Goal: Transaction & Acquisition: Obtain resource

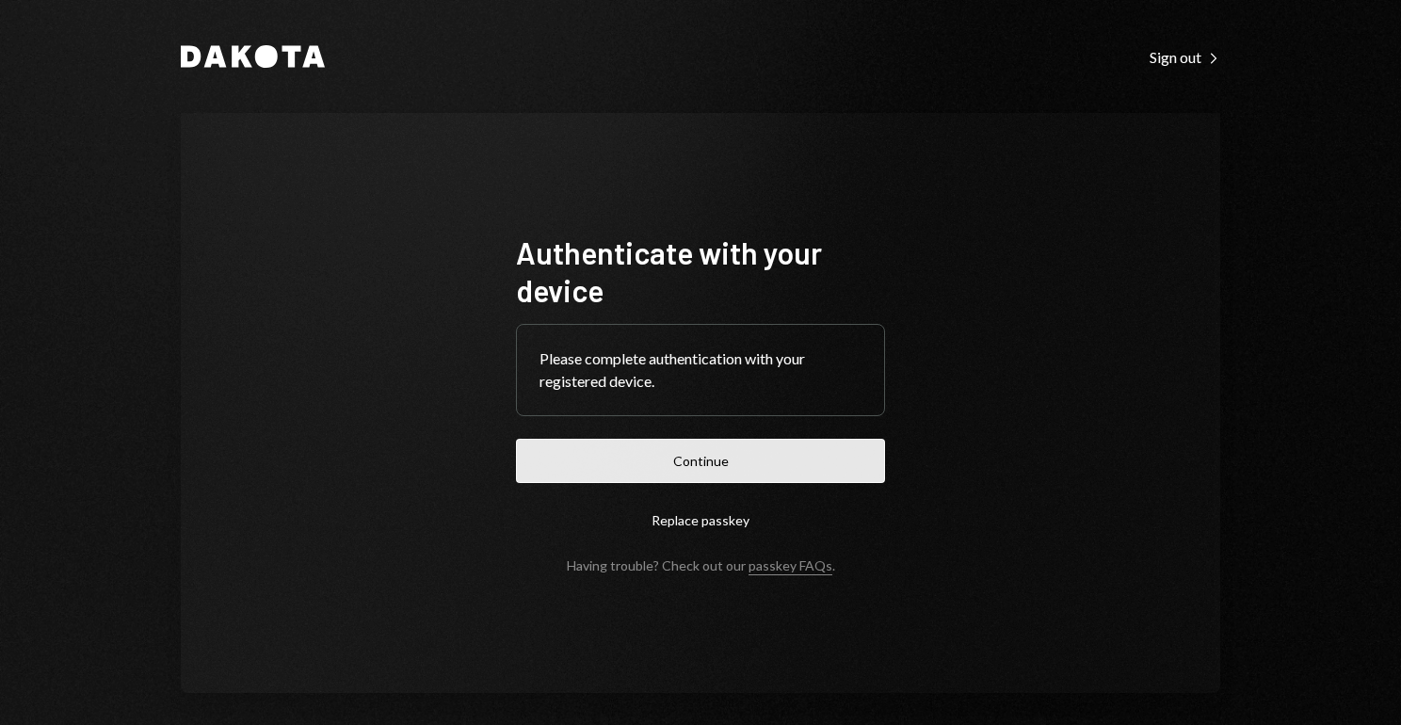
click at [825, 460] on button "Continue" at bounding box center [700, 461] width 369 height 44
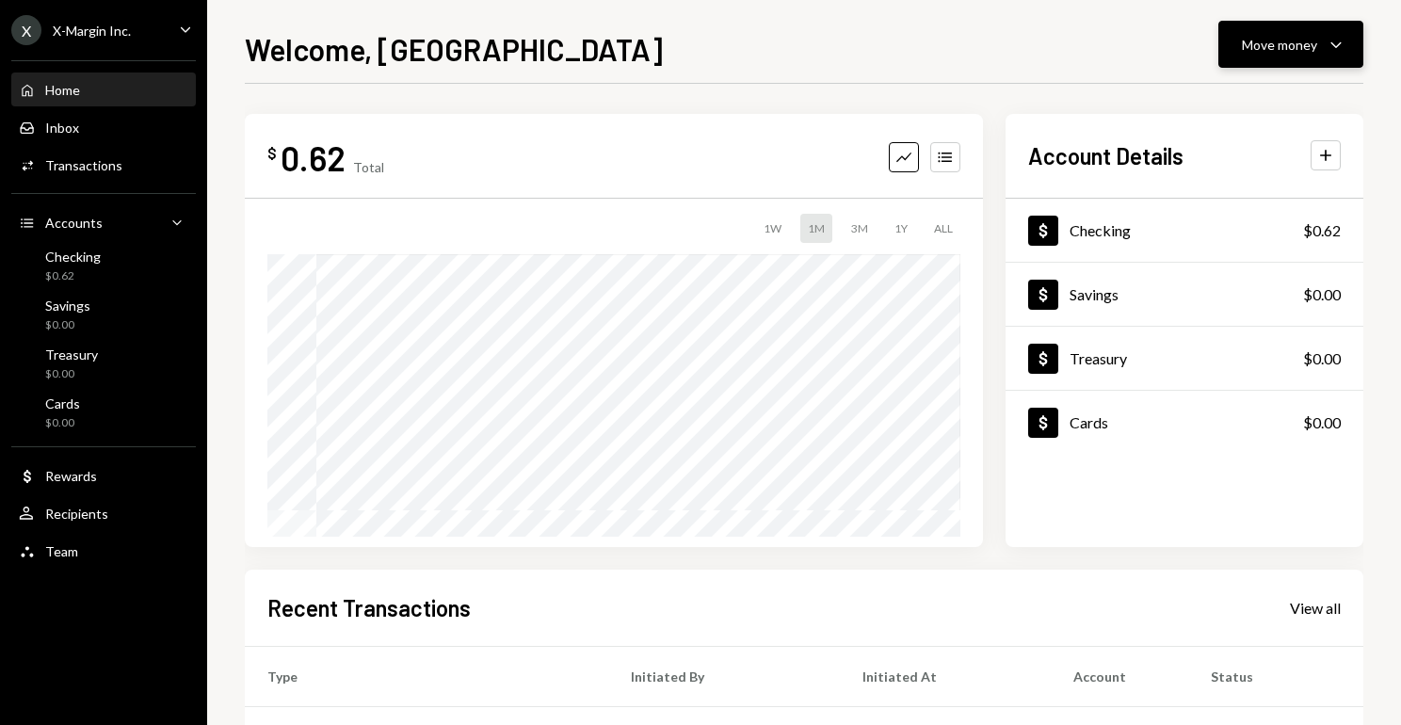
click at [1314, 45] on div "Move money" at bounding box center [1279, 45] width 75 height 20
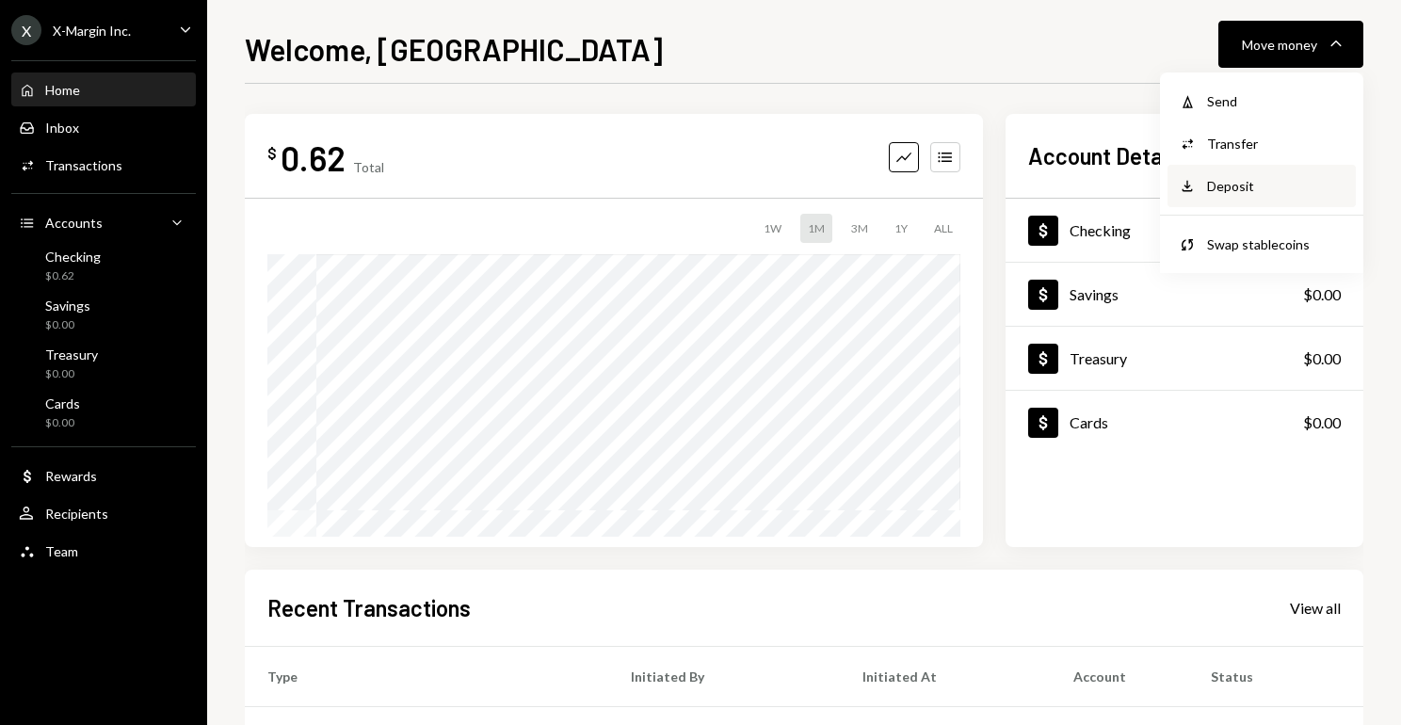
click at [1269, 176] on div "Deposit" at bounding box center [1276, 186] width 138 height 20
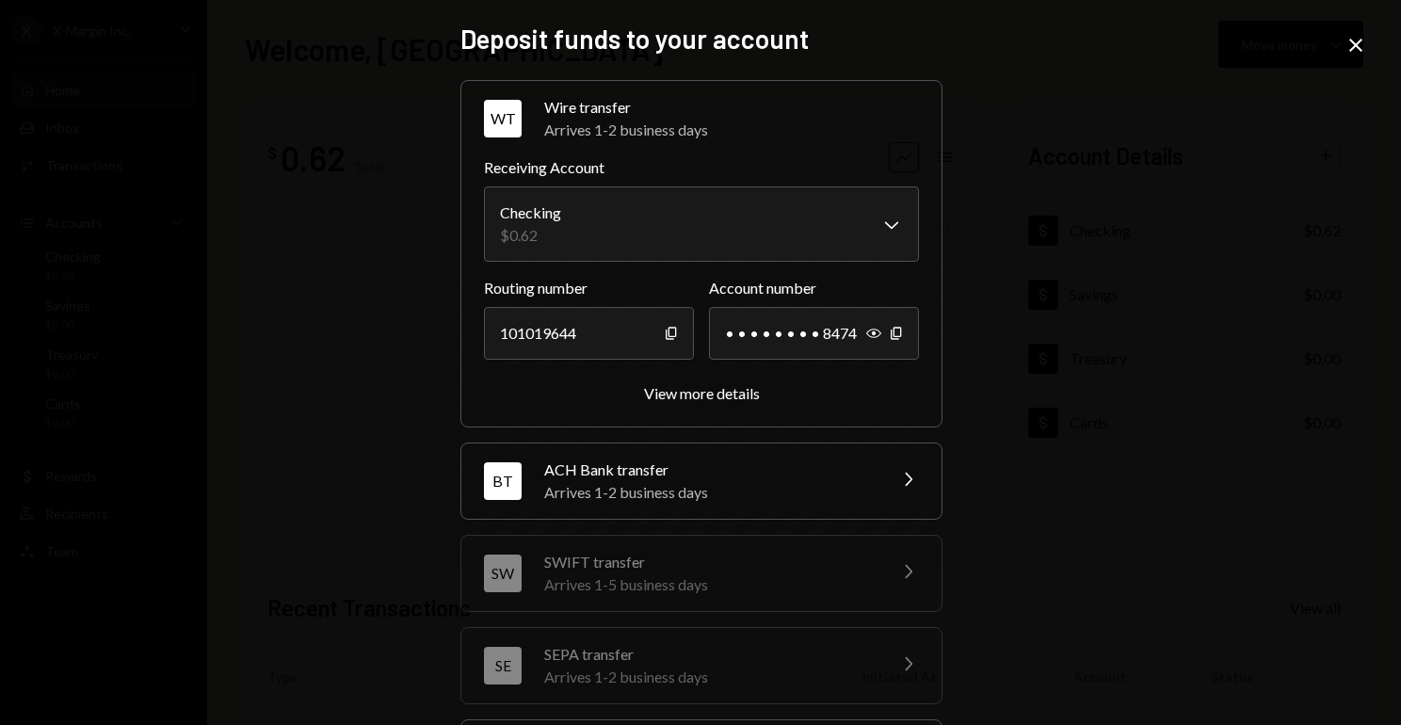
scroll to position [192, 0]
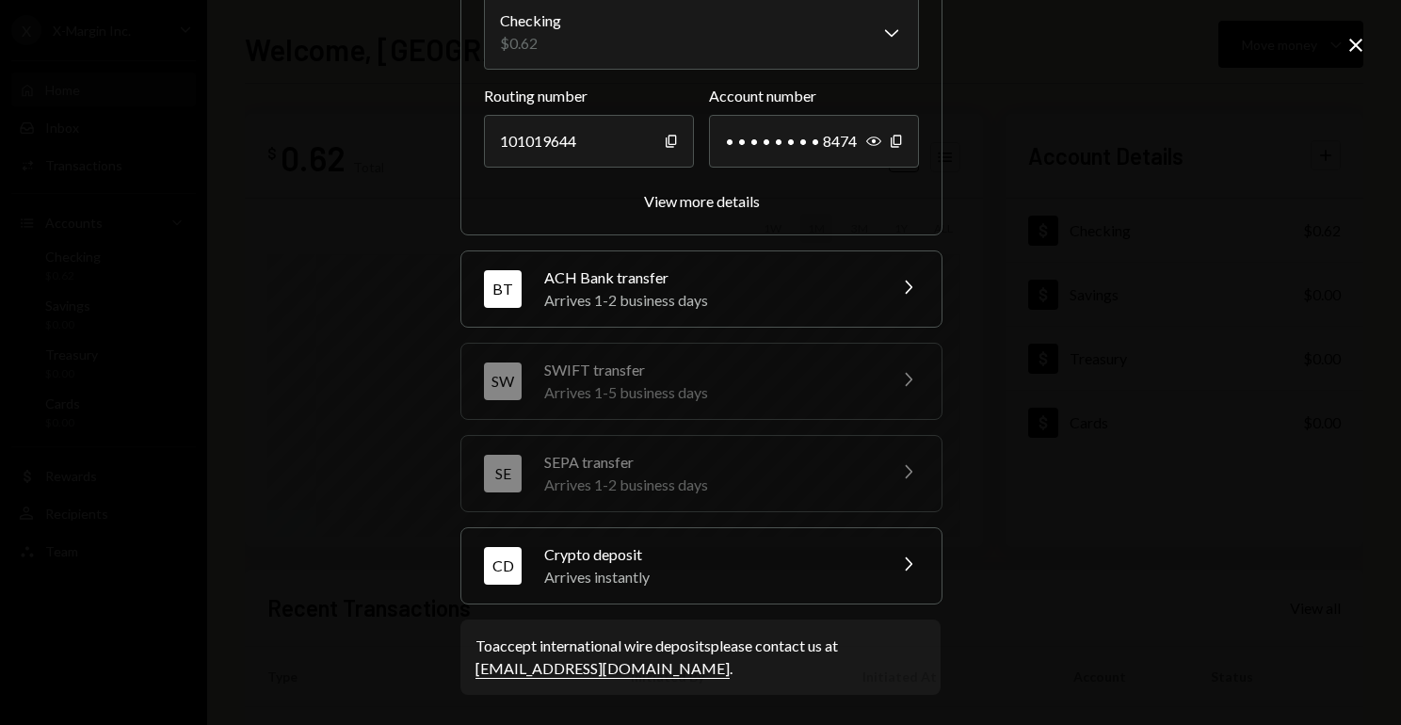
click at [778, 547] on div "Crypto deposit" at bounding box center [709, 554] width 330 height 23
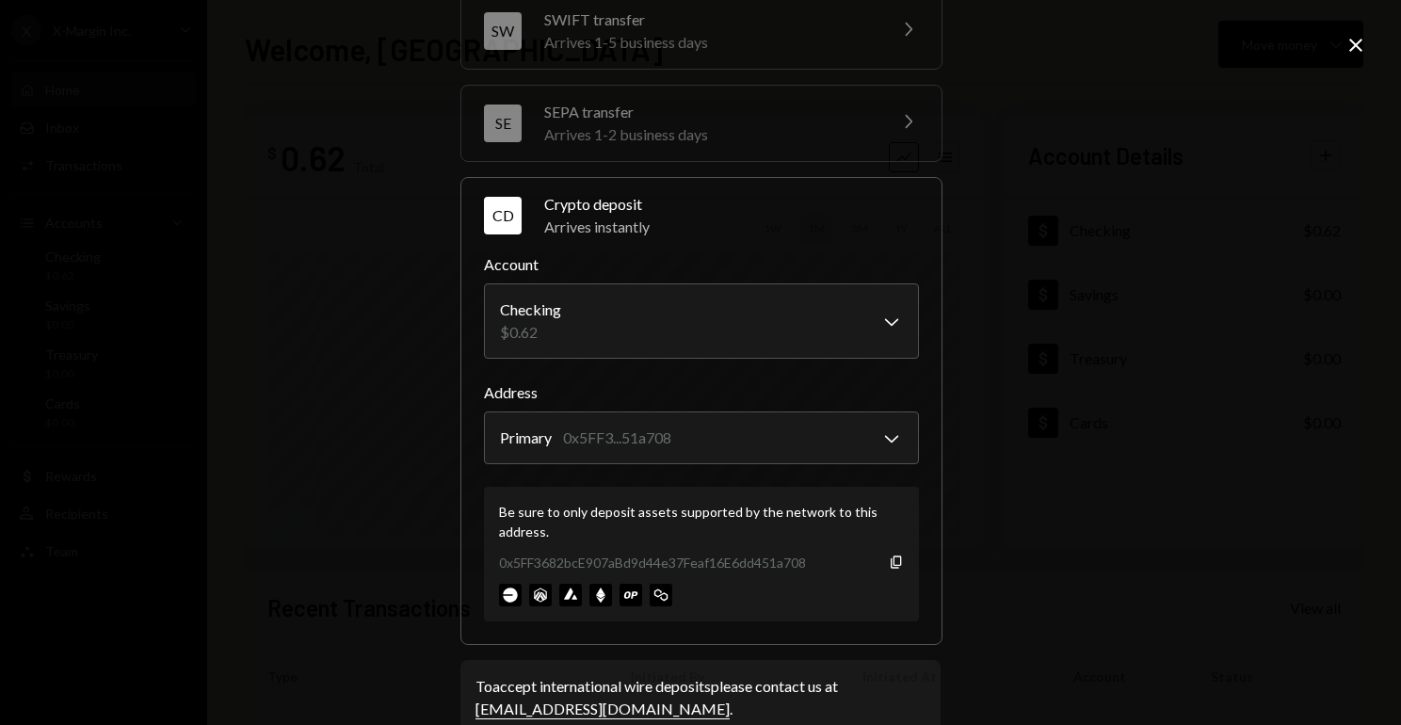
scroll to position [279, 0]
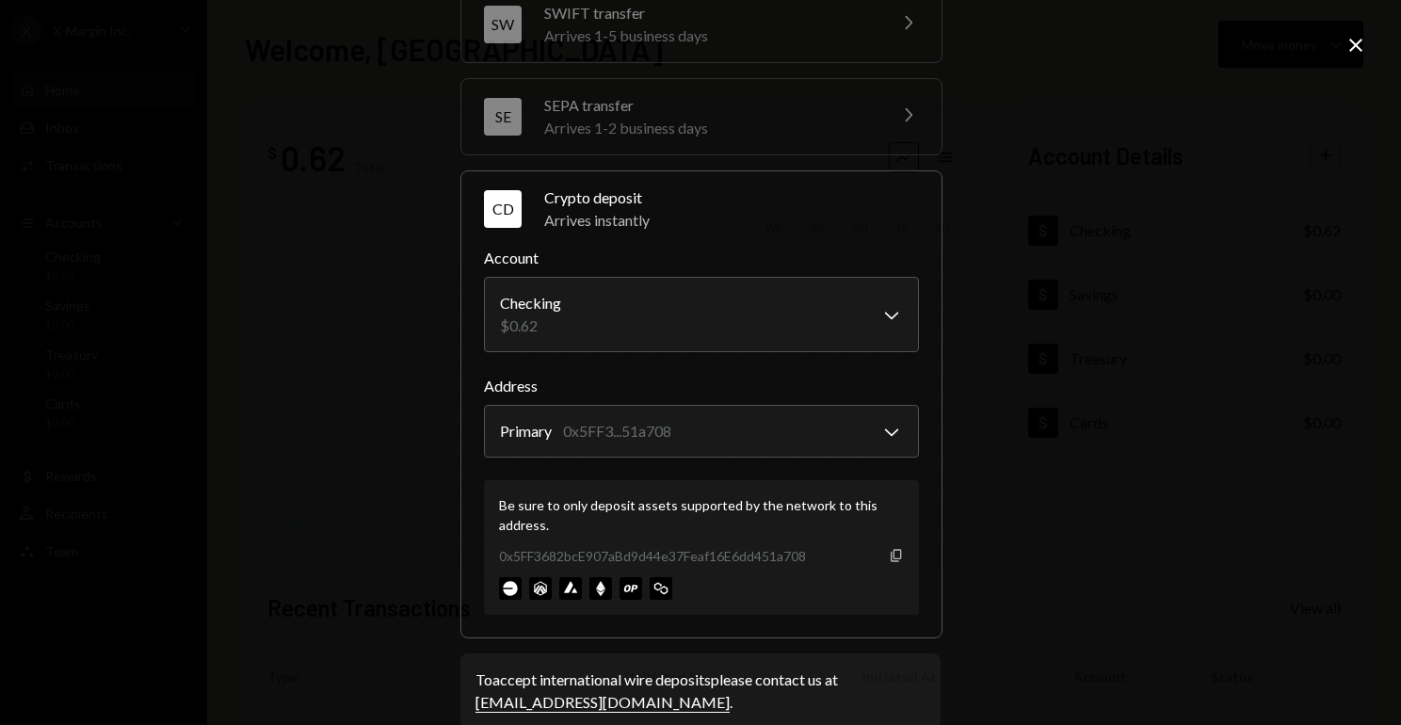
click at [894, 559] on icon "button" at bounding box center [896, 555] width 10 height 12
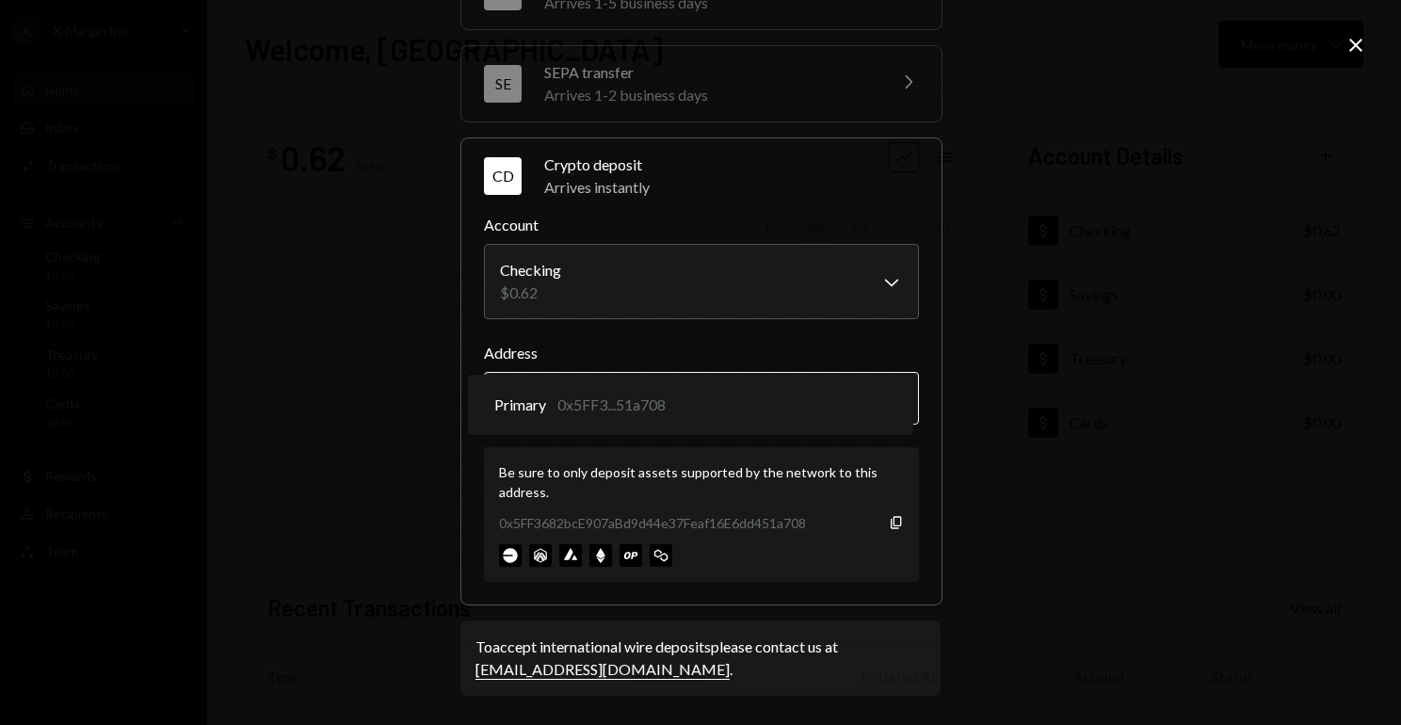
click at [689, 412] on body "X X-Margin Inc. Caret Down Home Home Inbox Inbox Activities Transactions Accoun…" at bounding box center [700, 362] width 1401 height 725
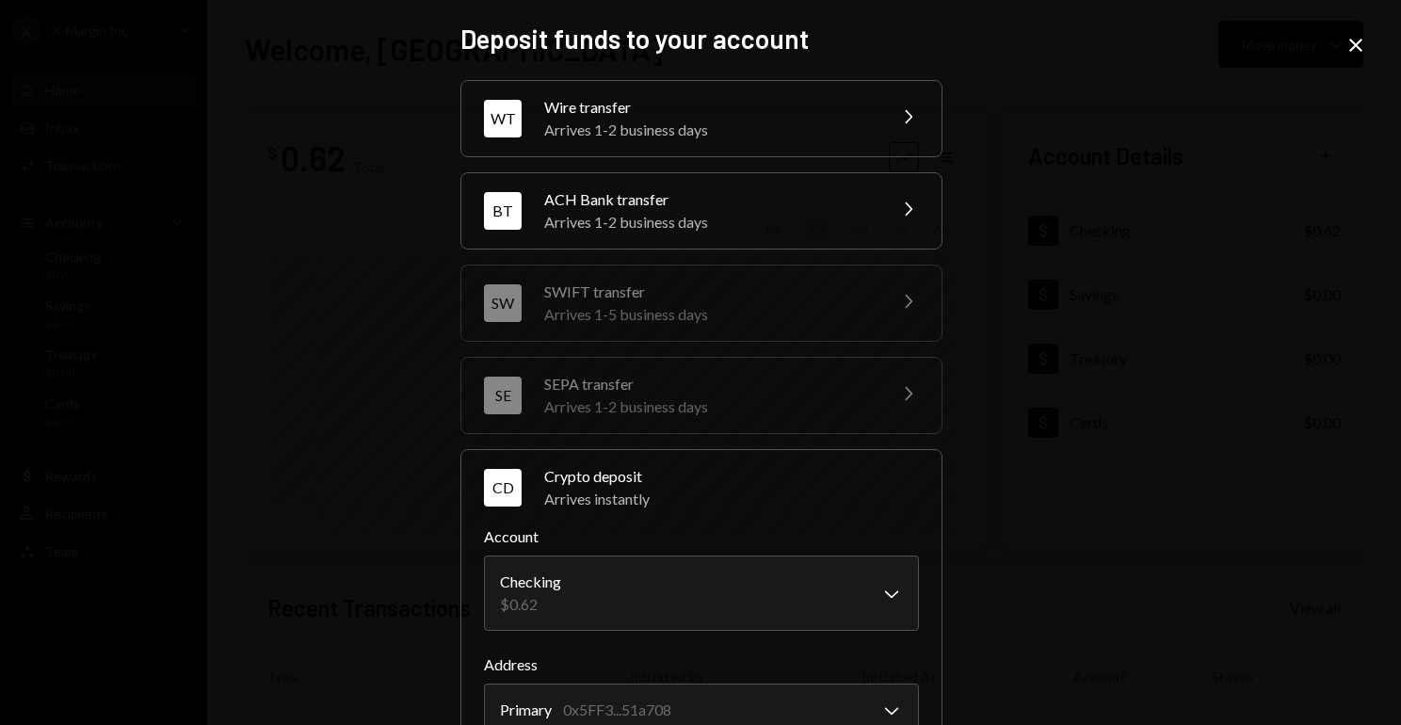
click at [1354, 53] on icon "Close" at bounding box center [1356, 45] width 23 height 23
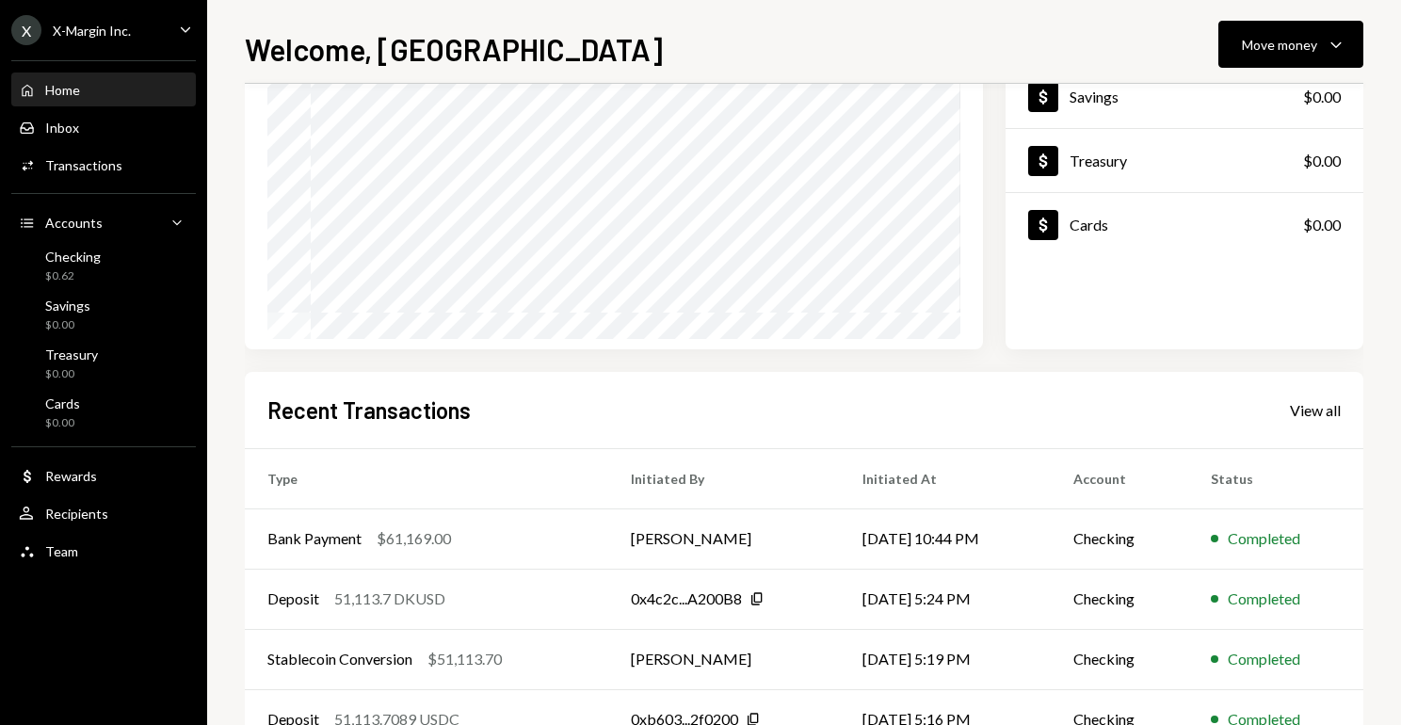
scroll to position [206, 0]
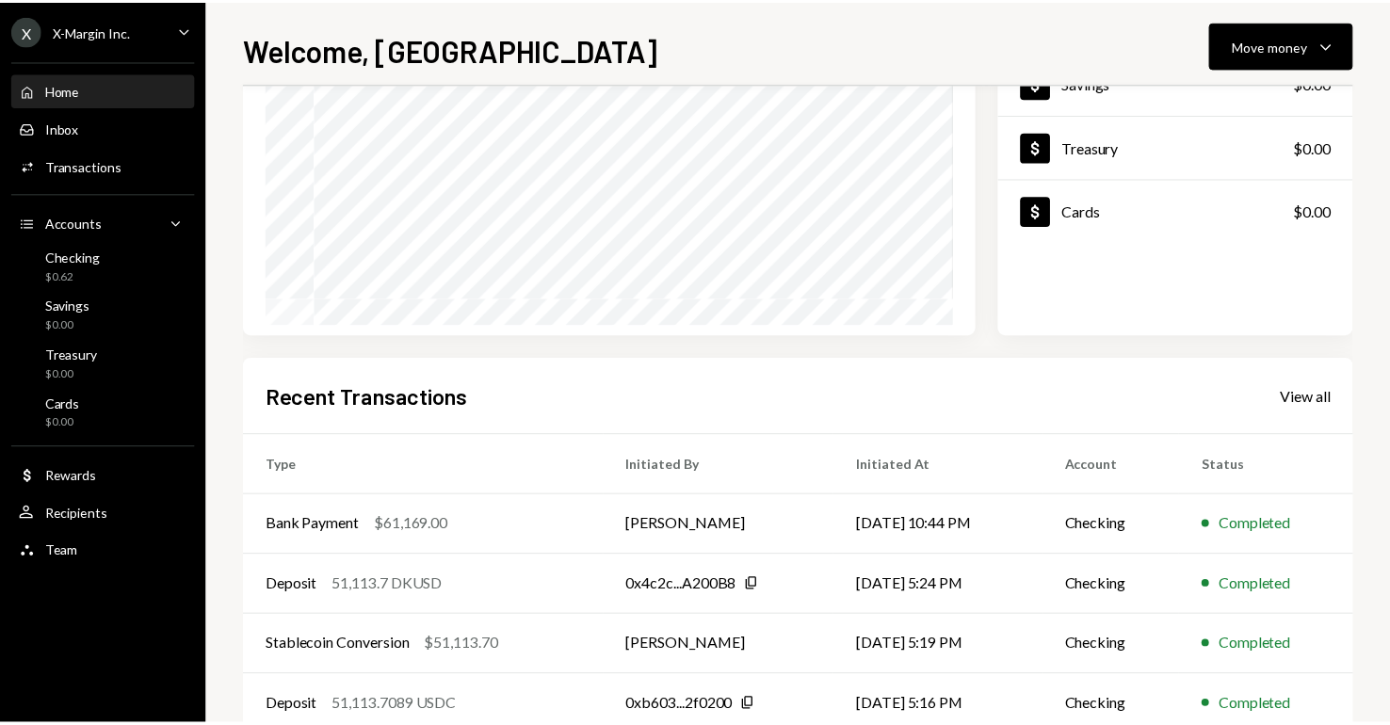
scroll to position [228, 0]
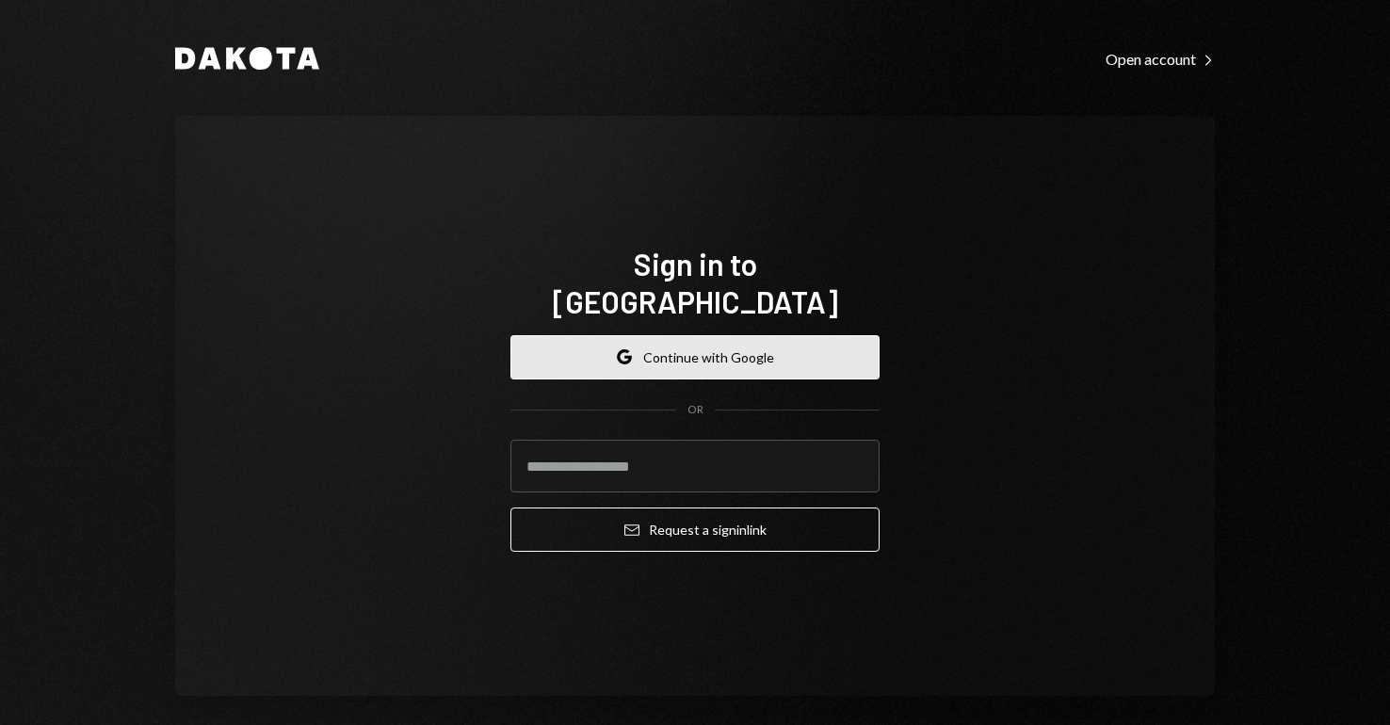
click at [806, 335] on button "Google Continue with Google" at bounding box center [694, 357] width 369 height 44
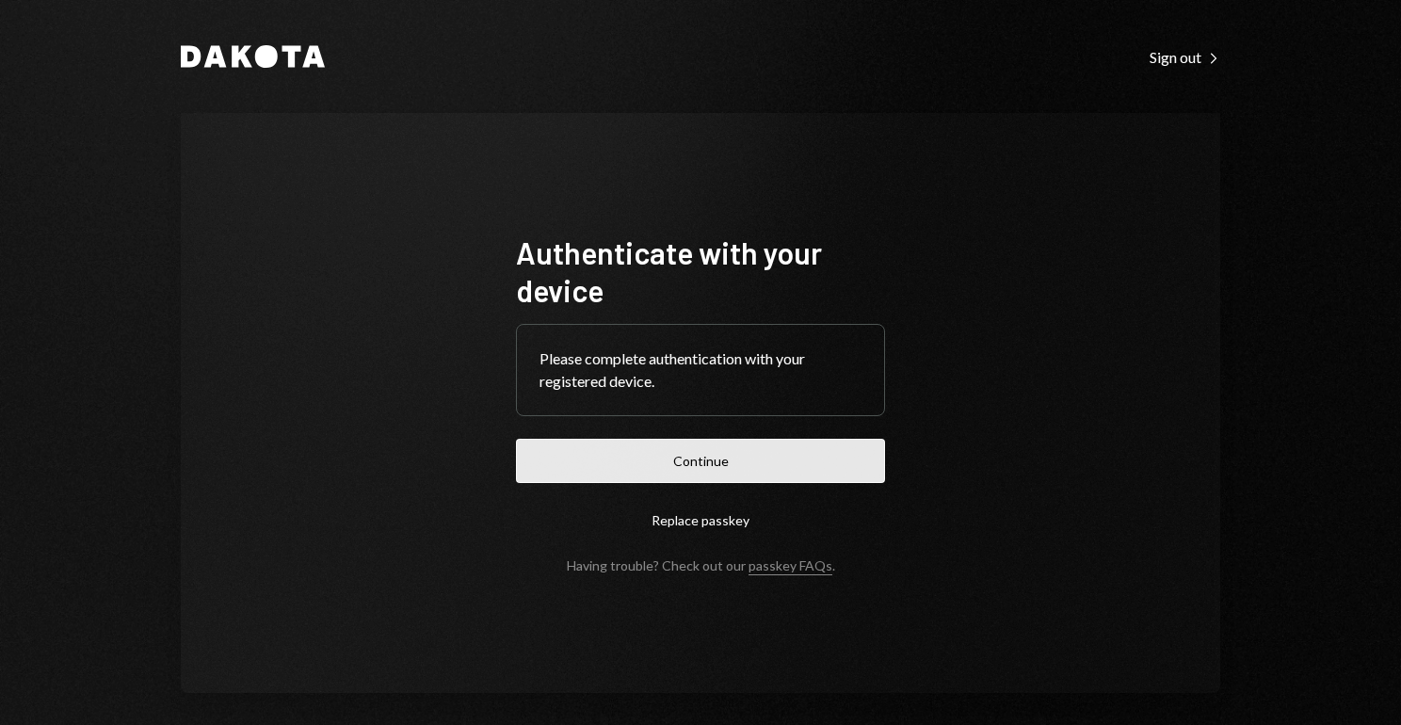
click at [818, 480] on button "Continue" at bounding box center [700, 461] width 369 height 44
click at [695, 448] on button "Continue" at bounding box center [700, 461] width 369 height 44
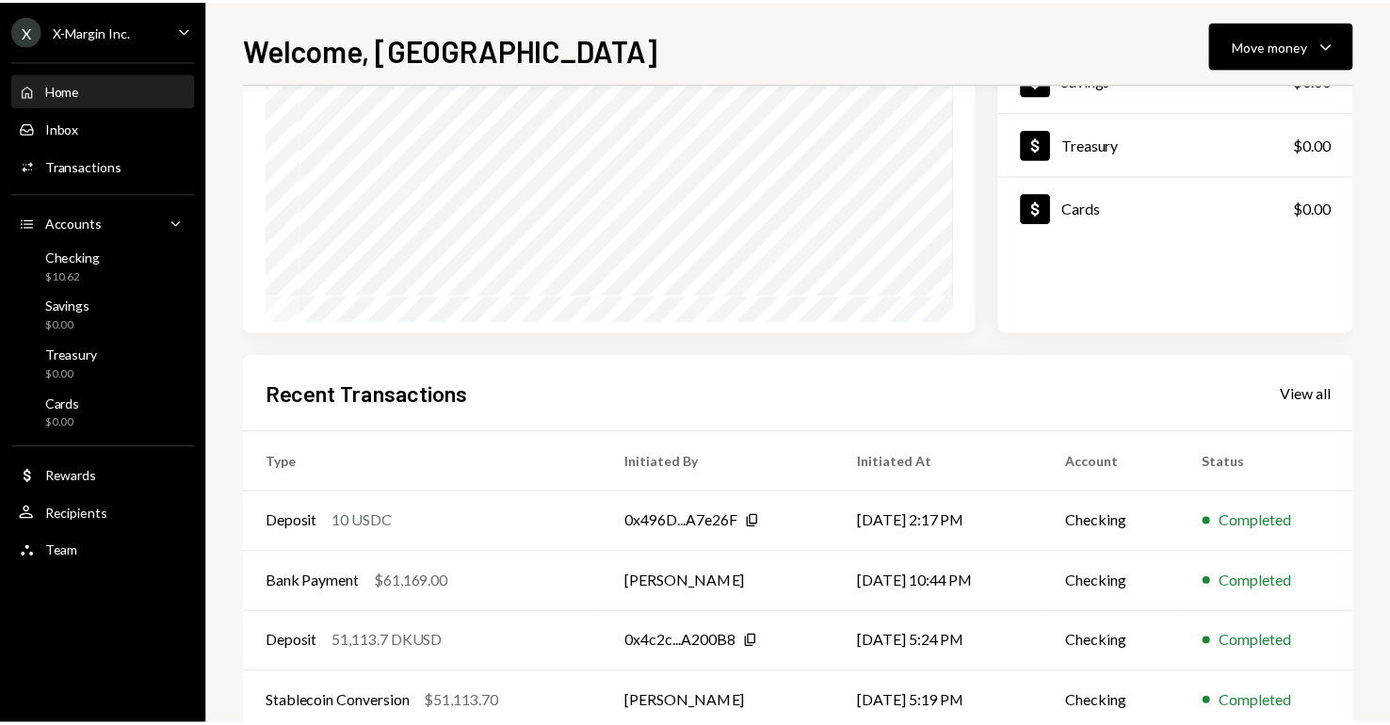
scroll to position [225, 0]
